Goal: Task Accomplishment & Management: Use online tool/utility

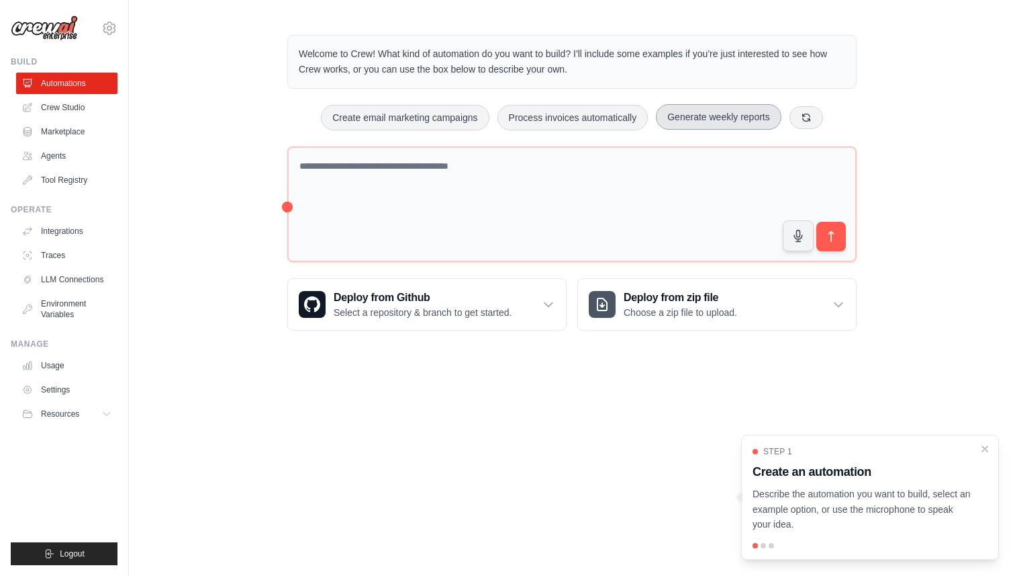
click at [739, 105] on button "Generate weekly reports" at bounding box center [719, 117] width 126 height 26
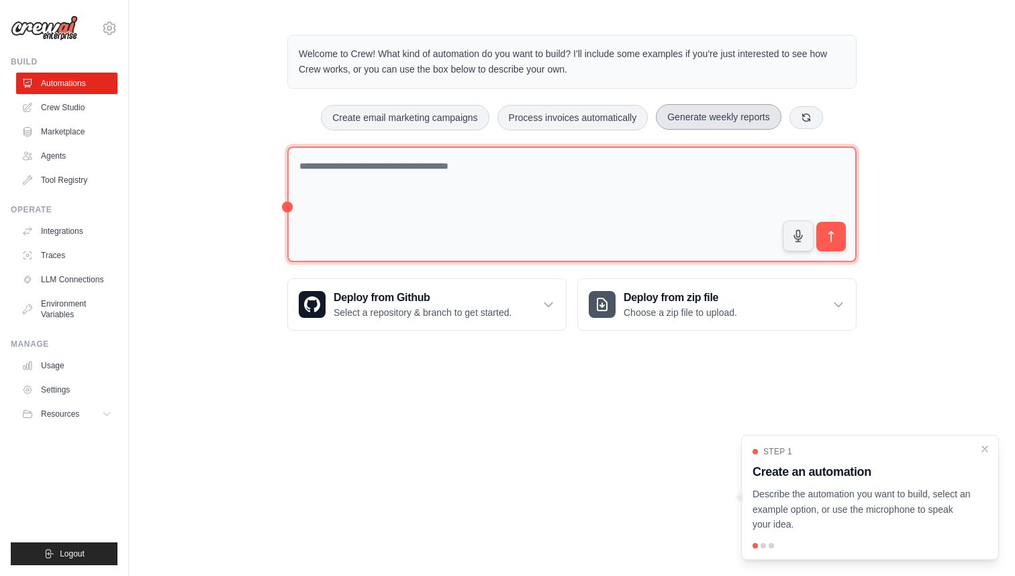
type textarea "**********"
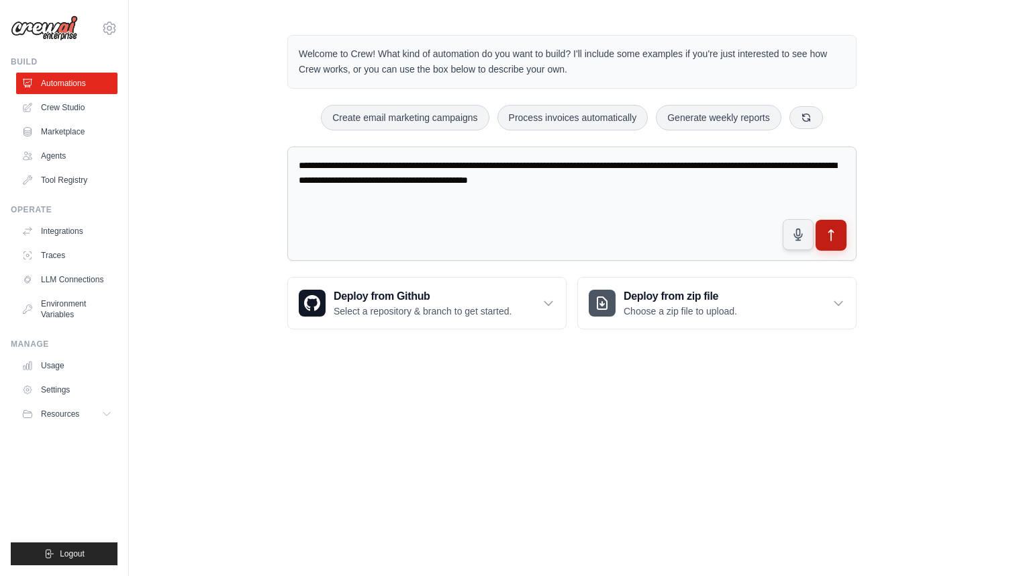
click at [828, 236] on icon "submit" at bounding box center [832, 235] width 14 height 14
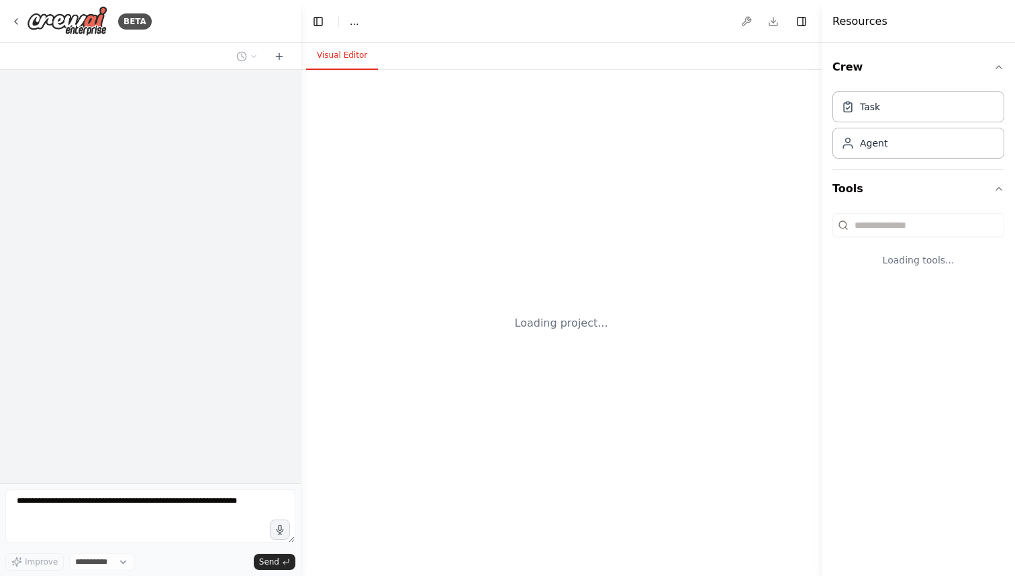
select select "****"
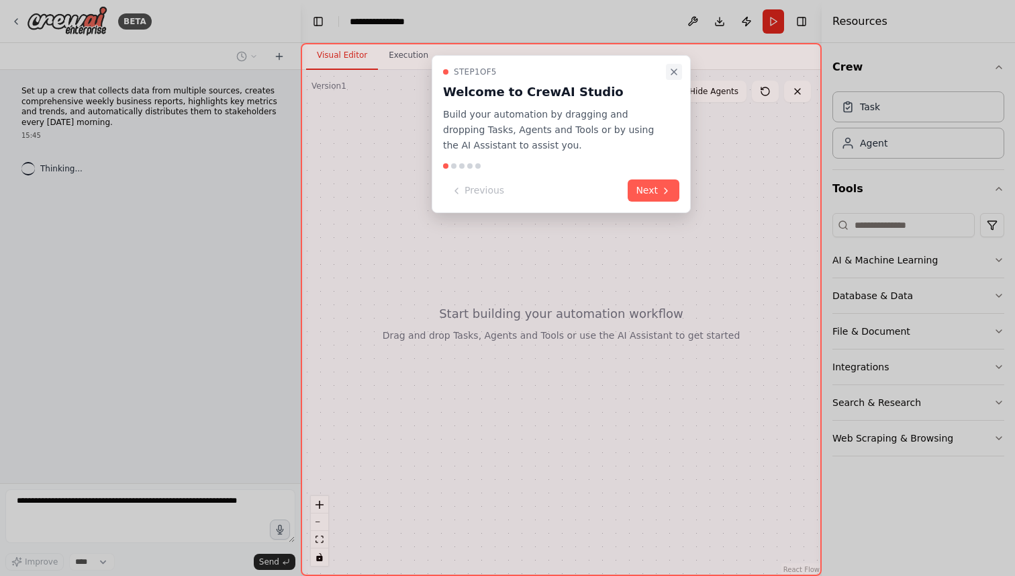
click at [673, 72] on icon "Close walkthrough" at bounding box center [674, 71] width 11 height 11
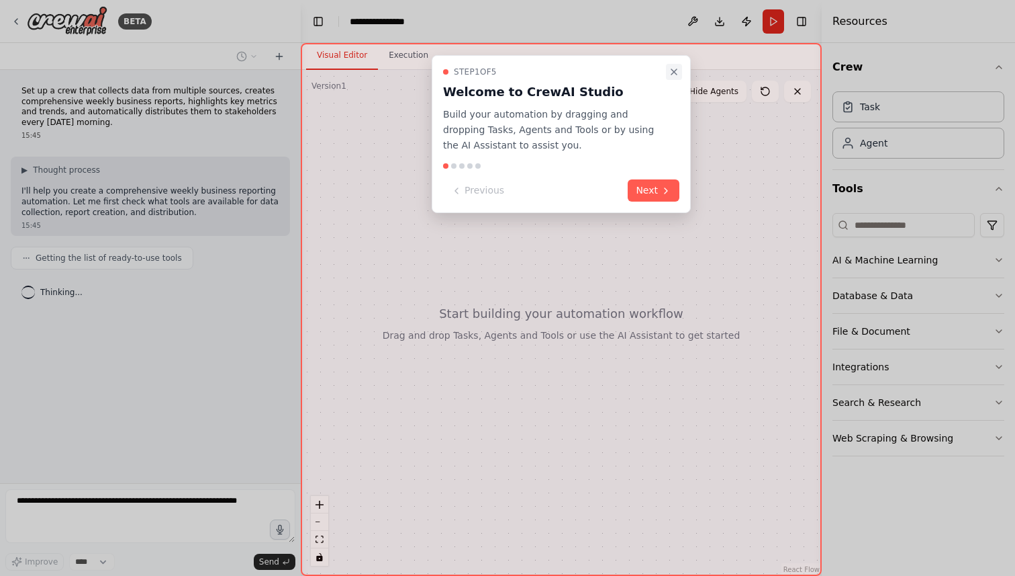
click at [673, 66] on icon "Close walkthrough" at bounding box center [674, 71] width 11 height 11
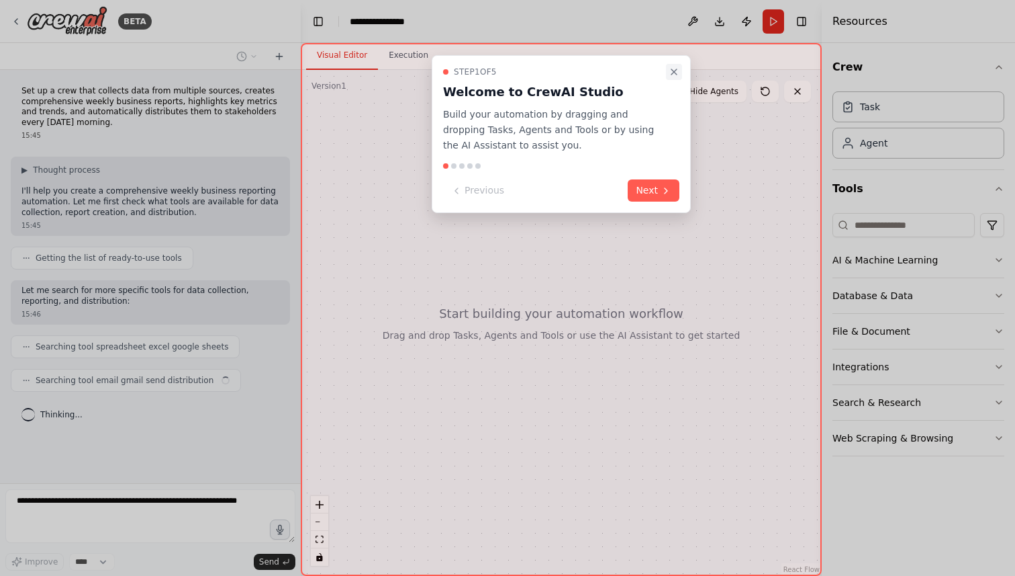
click at [678, 69] on icon "Close walkthrough" at bounding box center [674, 71] width 11 height 11
click at [657, 188] on button "Next" at bounding box center [654, 190] width 52 height 22
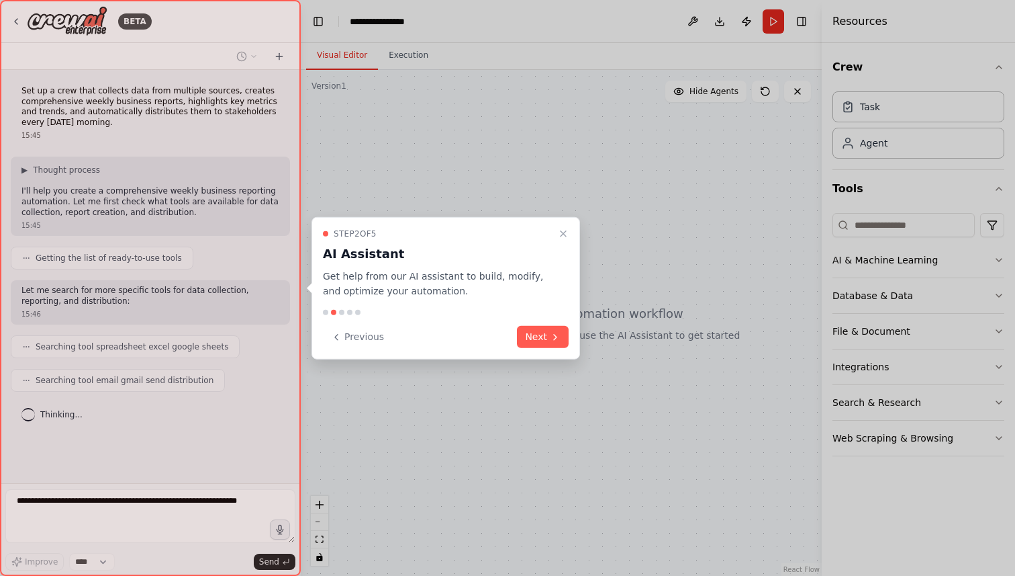
click at [657, 188] on div at bounding box center [507, 288] width 1015 height 576
click at [534, 343] on button "Next" at bounding box center [543, 337] width 52 height 22
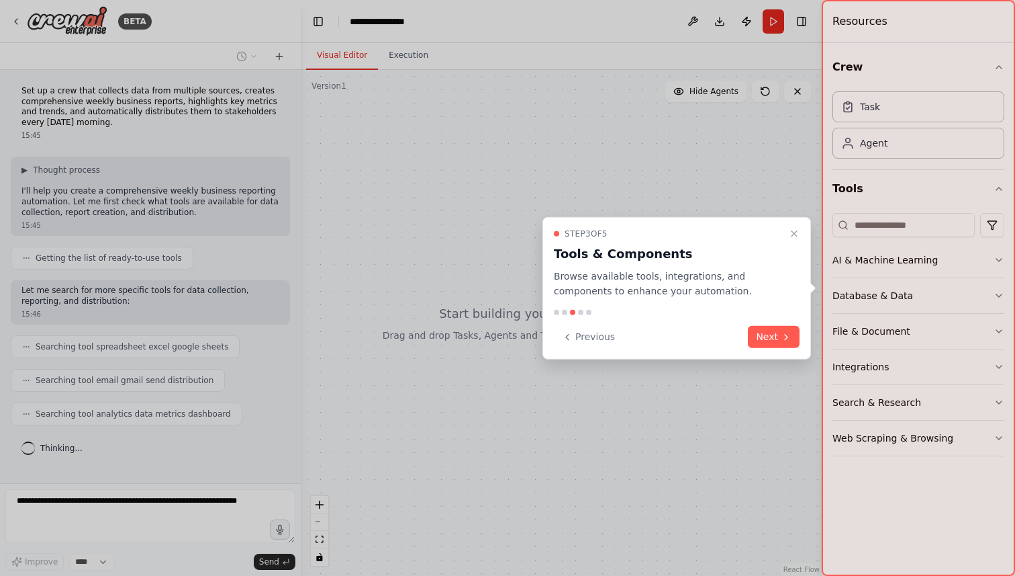
click at [776, 349] on div "Step 3 of 5 Tools & Components Browse available tools, integrations, and compon…" at bounding box center [677, 287] width 269 height 143
click at [776, 341] on button "Next" at bounding box center [774, 337] width 52 height 22
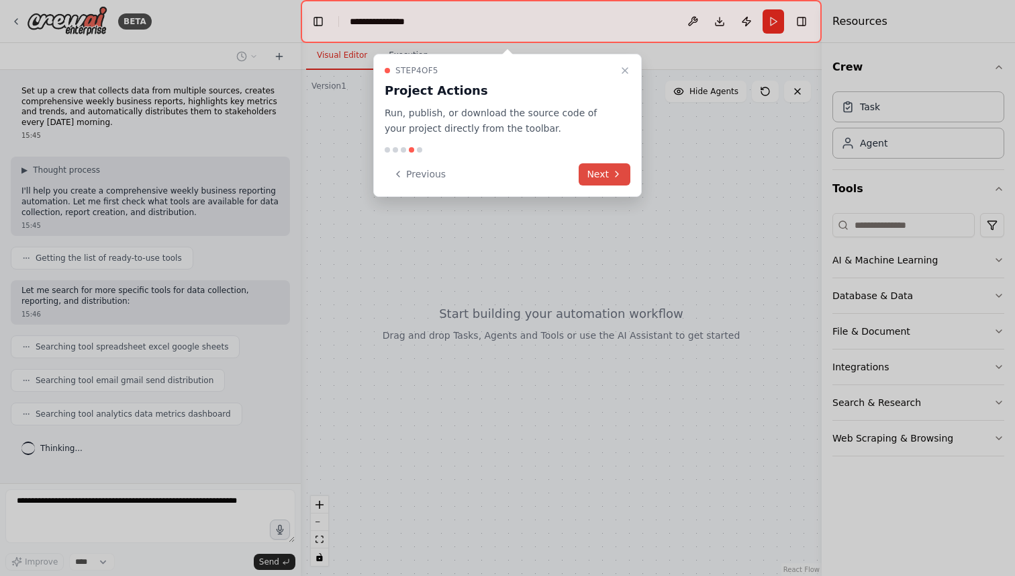
scroll to position [21, 0]
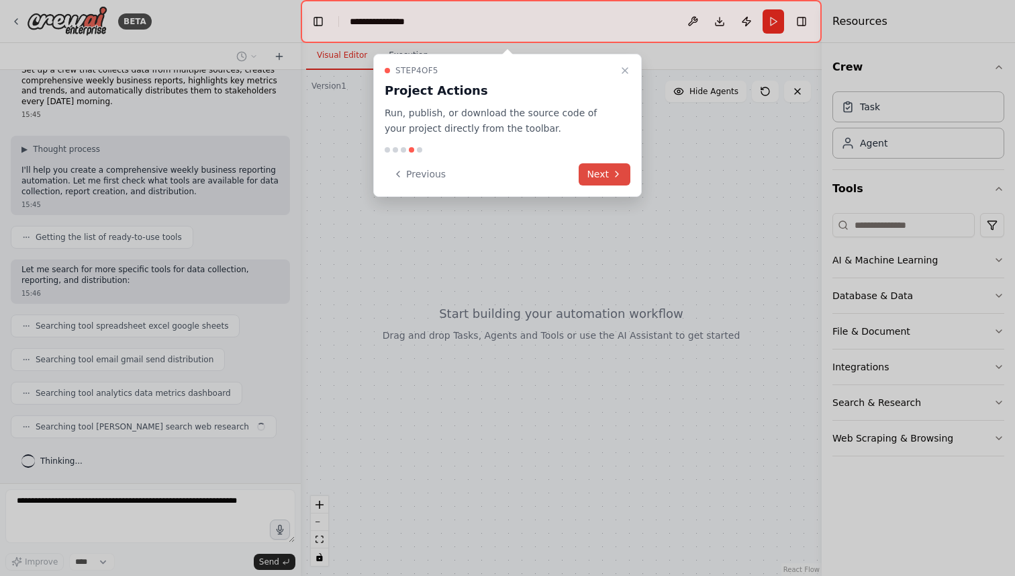
click at [622, 184] on button "Next" at bounding box center [605, 174] width 52 height 22
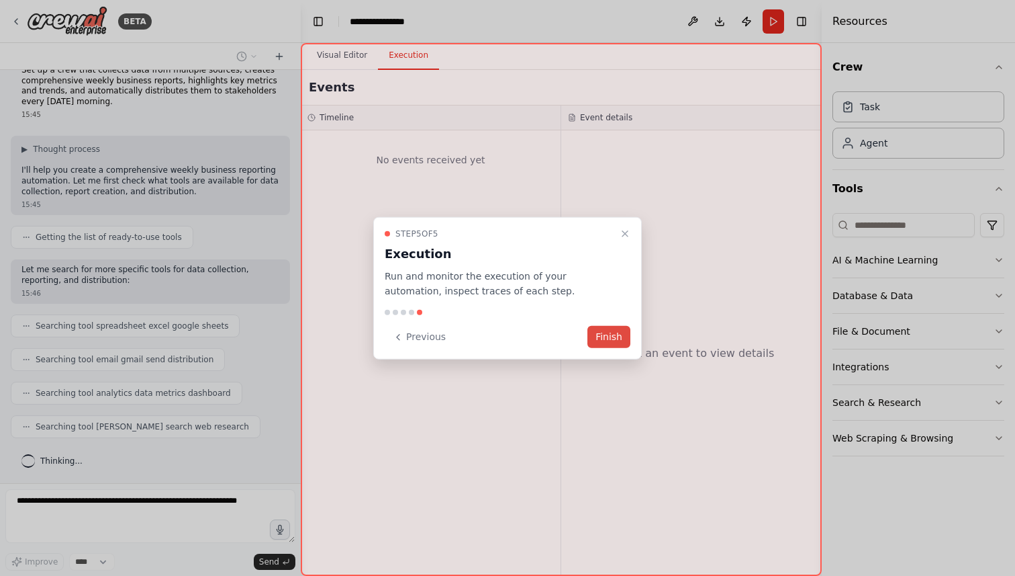
click at [614, 330] on button "Finish" at bounding box center [609, 337] width 43 height 22
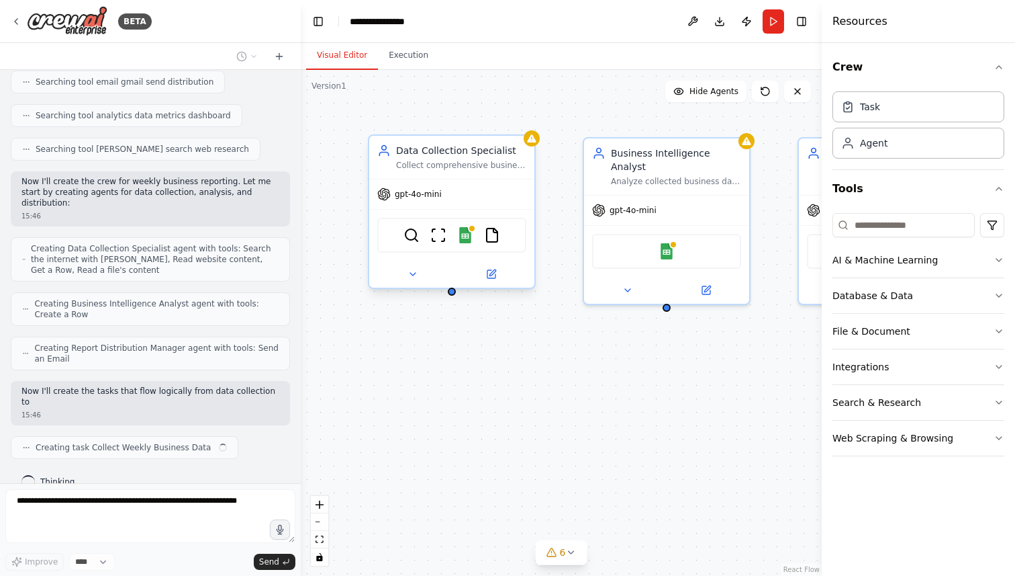
scroll to position [308, 0]
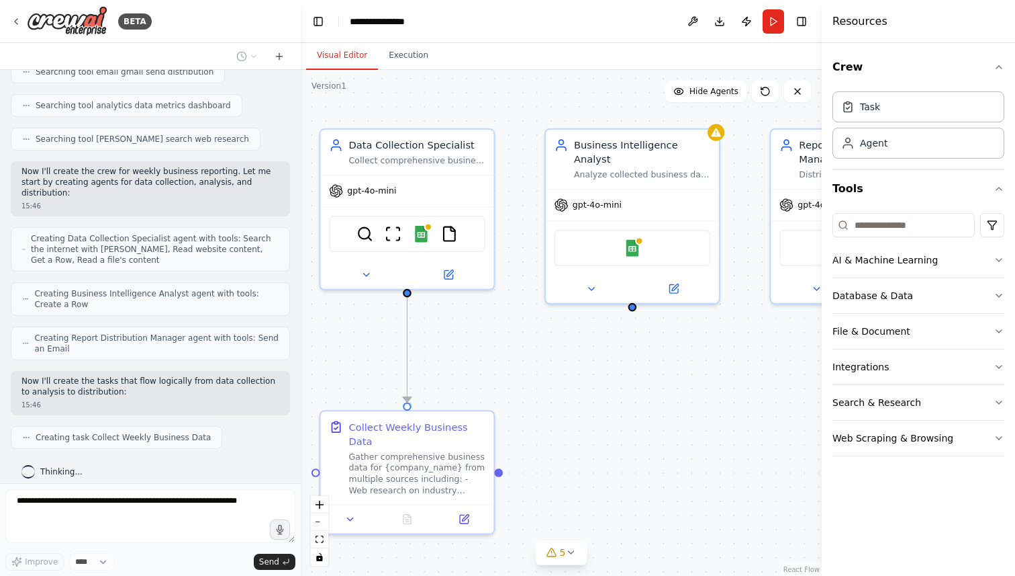
drag, startPoint x: 792, startPoint y: 399, endPoint x: 762, endPoint y: 400, distance: 30.2
click at [764, 402] on div ".deletable-edge-delete-btn { width: 20px; height: 20px; border: 0px solid #ffff…" at bounding box center [561, 323] width 521 height 506
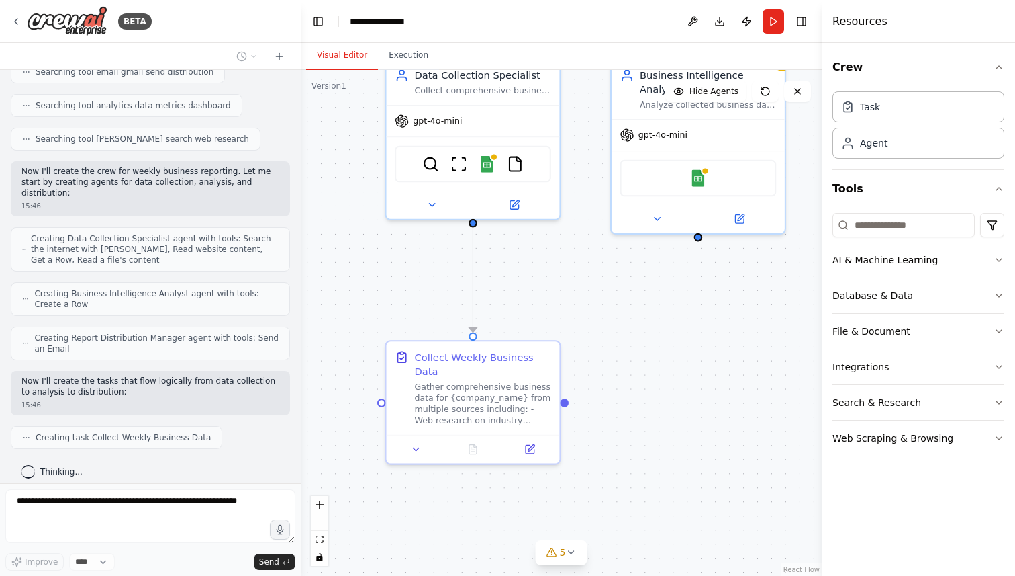
drag, startPoint x: 612, startPoint y: 434, endPoint x: 678, endPoint y: 359, distance: 99.9
click at [678, 359] on div ".deletable-edge-delete-btn { width: 20px; height: 20px; border: 0px solid #ffff…" at bounding box center [561, 323] width 521 height 506
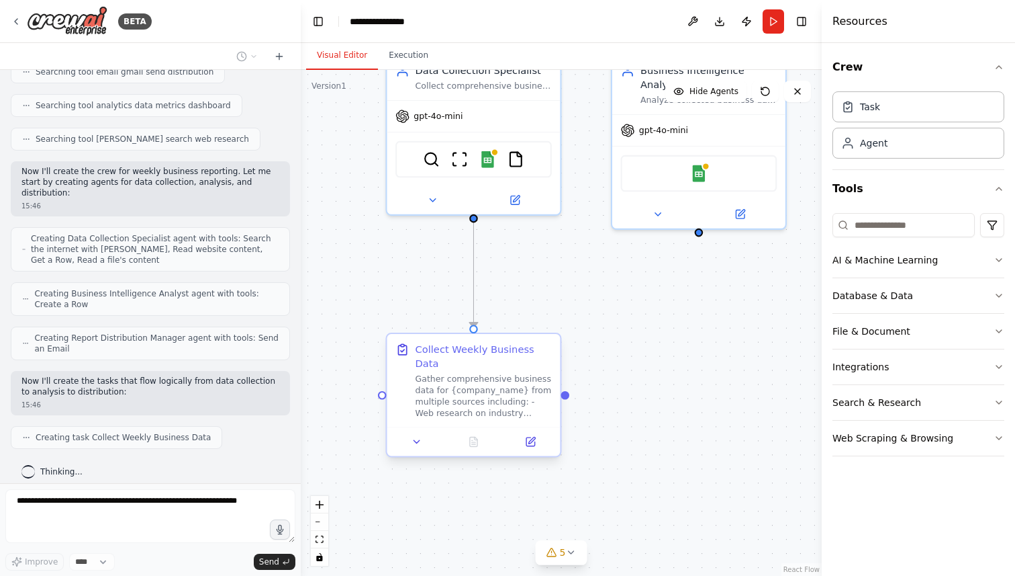
click at [521, 365] on div "Collect Weekly Business Data" at bounding box center [483, 357] width 136 height 28
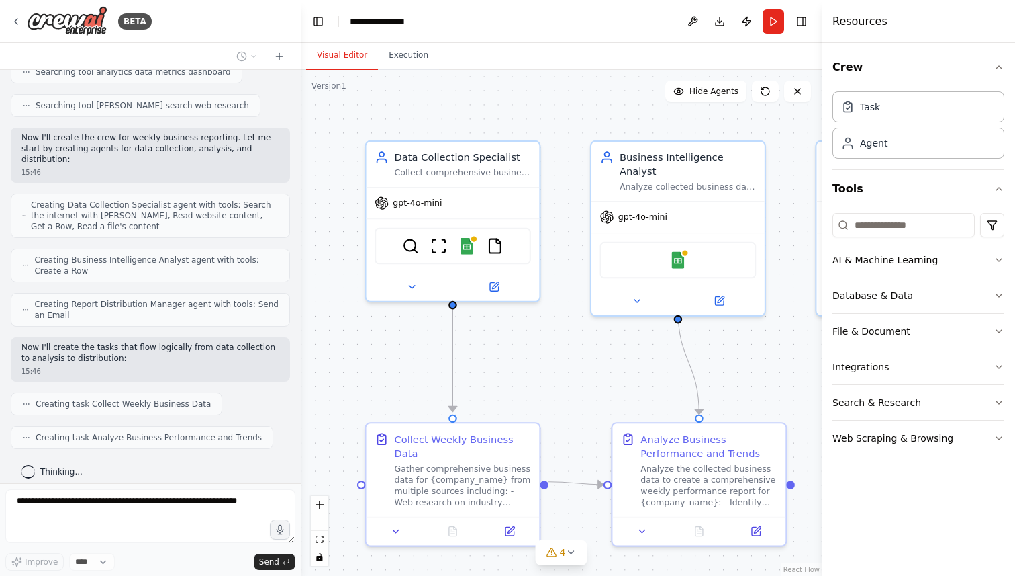
drag, startPoint x: 606, startPoint y: 284, endPoint x: 585, endPoint y: 370, distance: 88.4
click at [585, 370] on div ".deletable-edge-delete-btn { width: 20px; height: 20px; border: 0px solid #ffff…" at bounding box center [561, 323] width 521 height 506
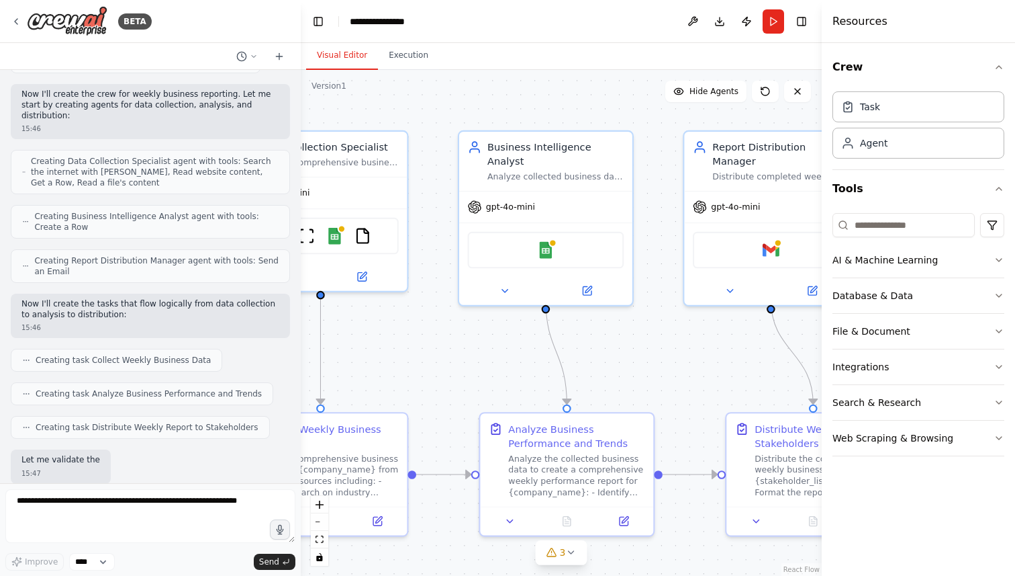
scroll to position [454, 0]
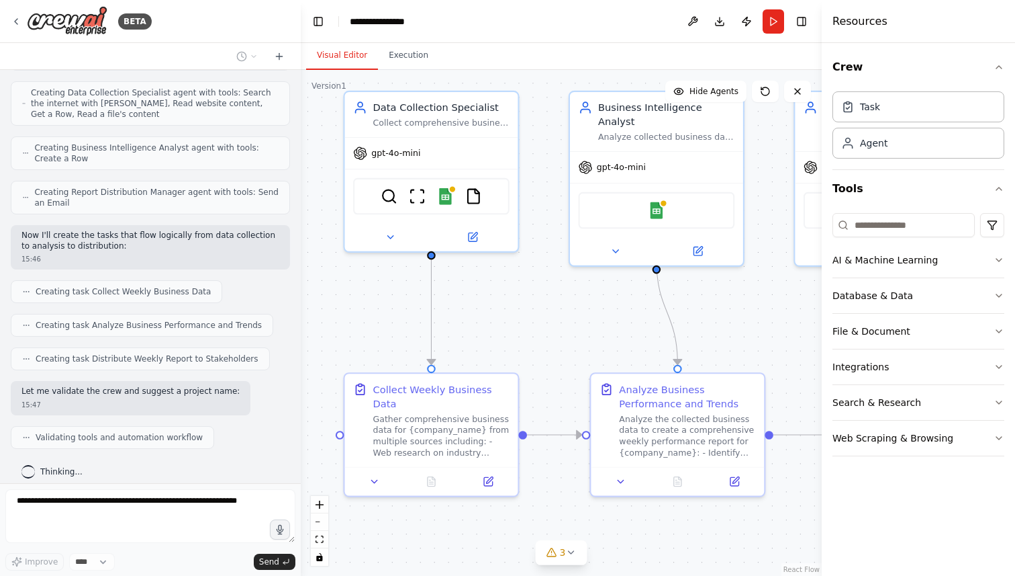
drag, startPoint x: 643, startPoint y: 361, endPoint x: 621, endPoint y: 312, distance: 53.5
click at [621, 312] on div ".deletable-edge-delete-btn { width: 20px; height: 20px; border: 0px solid #ffff…" at bounding box center [561, 323] width 521 height 506
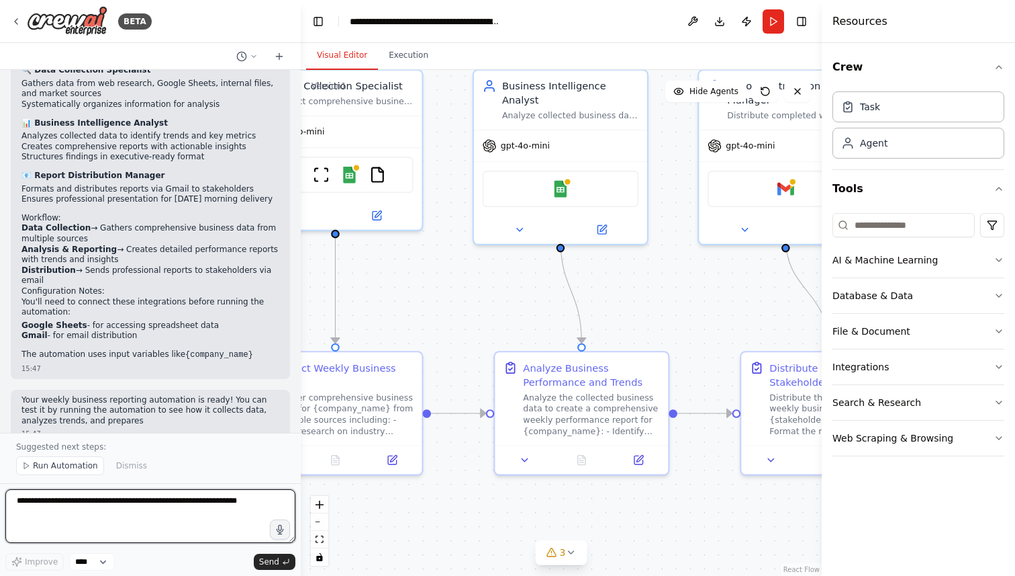
scroll to position [964, 0]
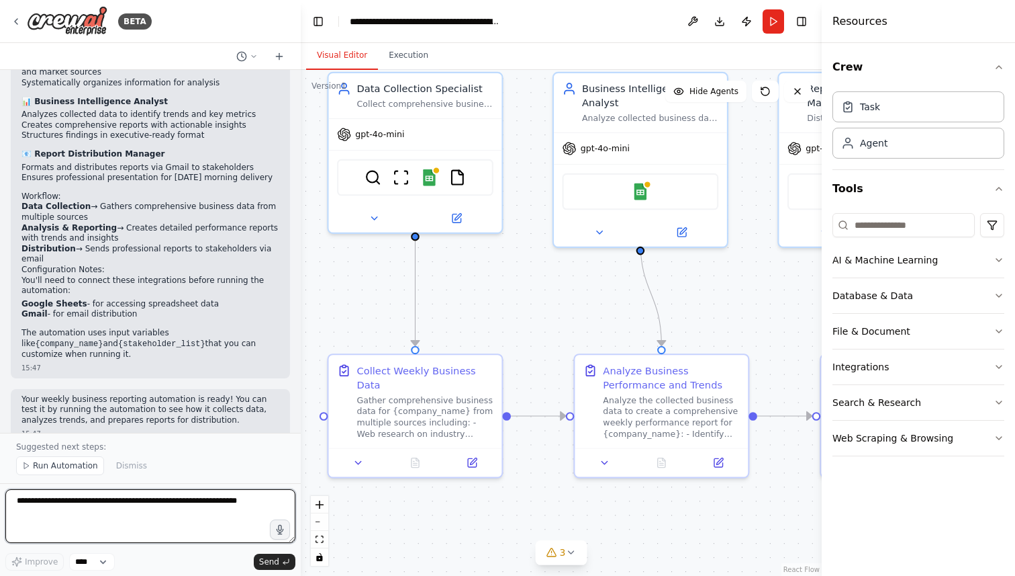
drag, startPoint x: 616, startPoint y: 336, endPoint x: 600, endPoint y: 318, distance: 24.8
click at [600, 318] on div ".deletable-edge-delete-btn { width: 20px; height: 20px; border: 0px solid #ffff…" at bounding box center [561, 323] width 521 height 506
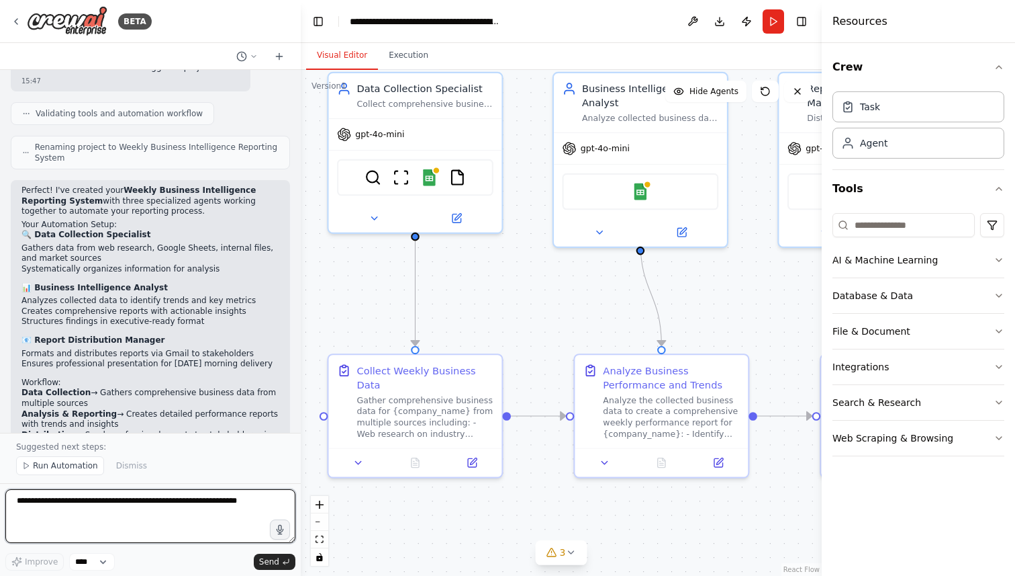
scroll to position [772, 0]
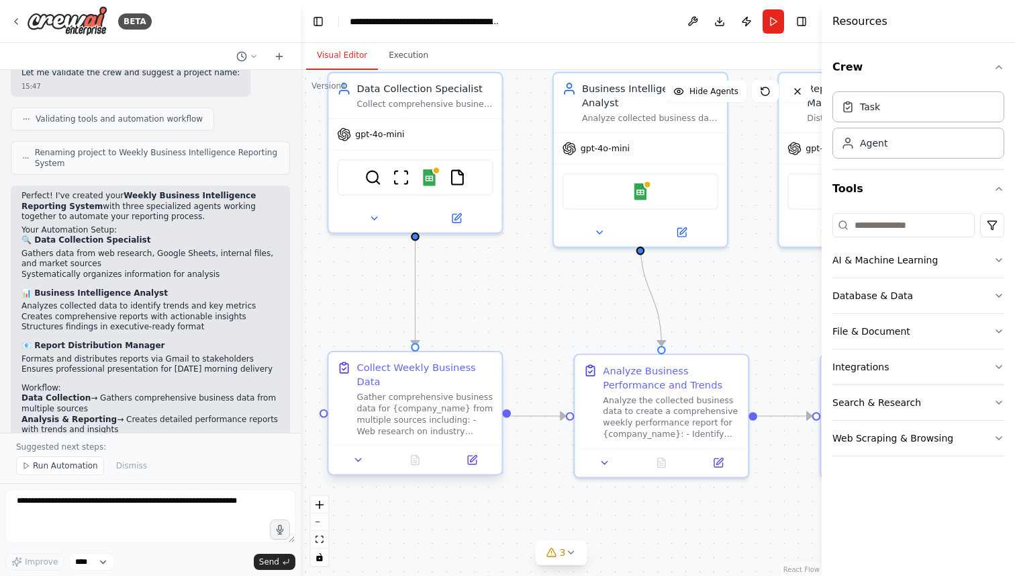
click at [392, 364] on div "Collect Weekly Business Data" at bounding box center [425, 375] width 136 height 28
click at [420, 396] on div "Gather comprehensive business data for {company_name} from multiple sources inc…" at bounding box center [425, 414] width 136 height 45
click at [472, 463] on icon at bounding box center [472, 459] width 9 height 9
click at [719, 463] on button at bounding box center [725, 459] width 48 height 17
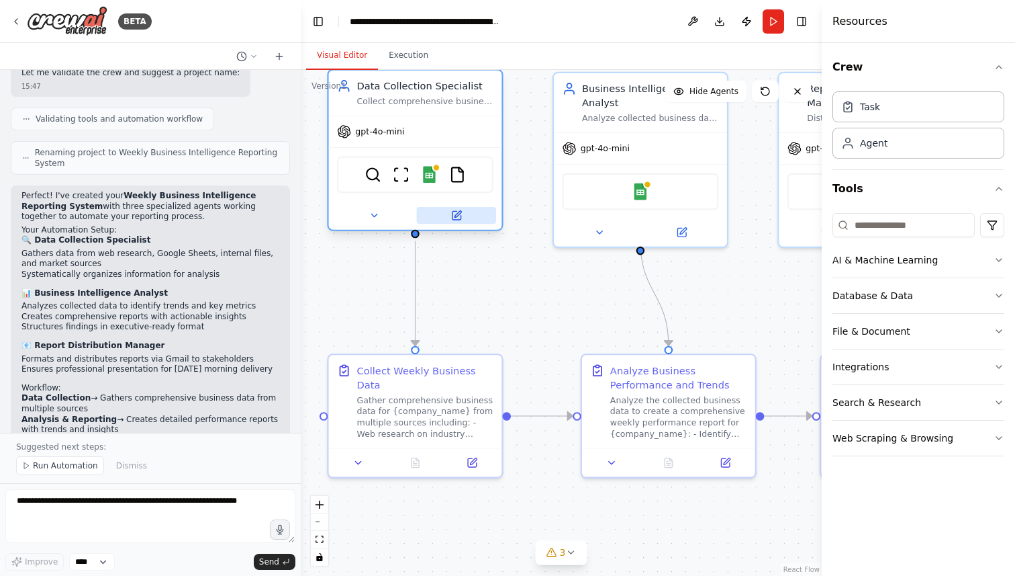
click at [461, 220] on icon at bounding box center [456, 215] width 11 height 11
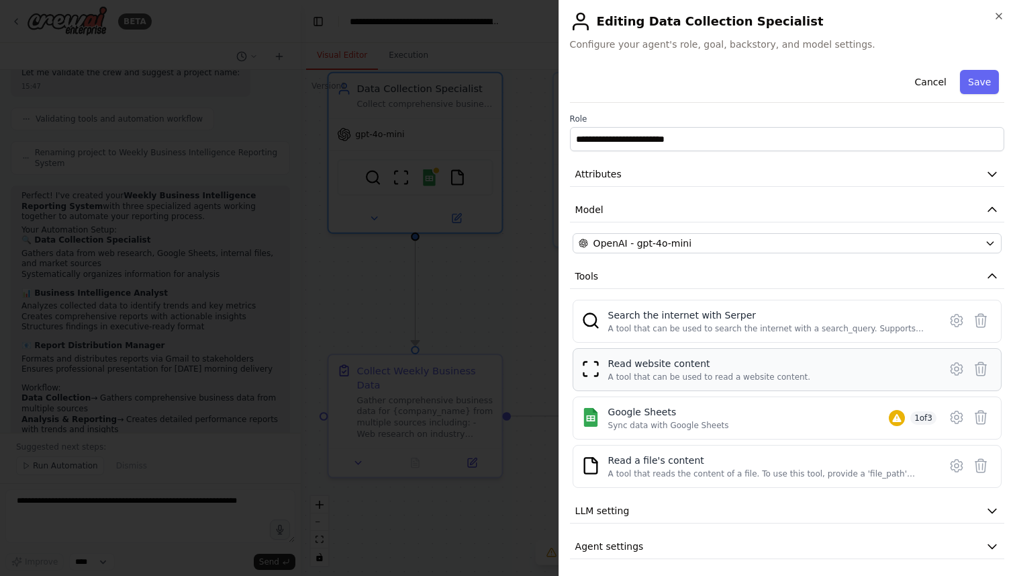
click at [715, 381] on div "A tool that can be used to read a website content." at bounding box center [709, 376] width 203 height 11
click at [891, 362] on div "Read website content A tool that can be used to read a website content." at bounding box center [772, 370] width 328 height 26
